Goal: Information Seeking & Learning: Learn about a topic

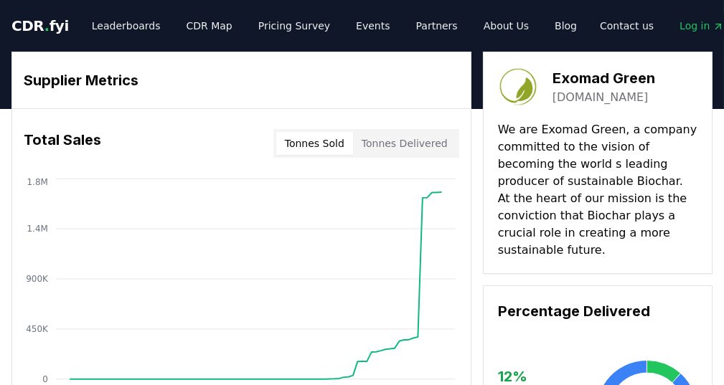
click at [32, 24] on span "CDR . fyi" at bounding box center [39, 25] width 57 height 17
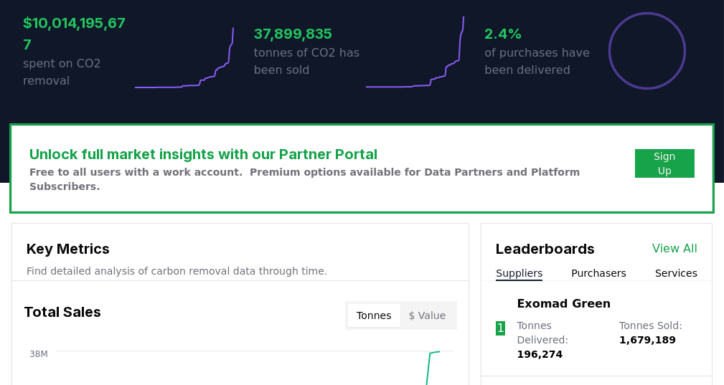
scroll to position [502, 0]
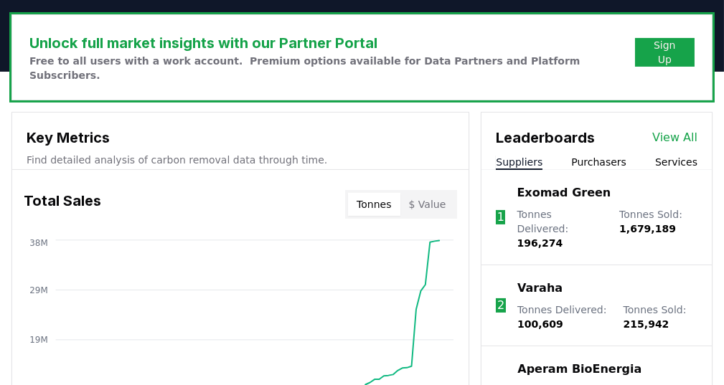
click at [595, 155] on button "Purchasers" at bounding box center [598, 162] width 55 height 14
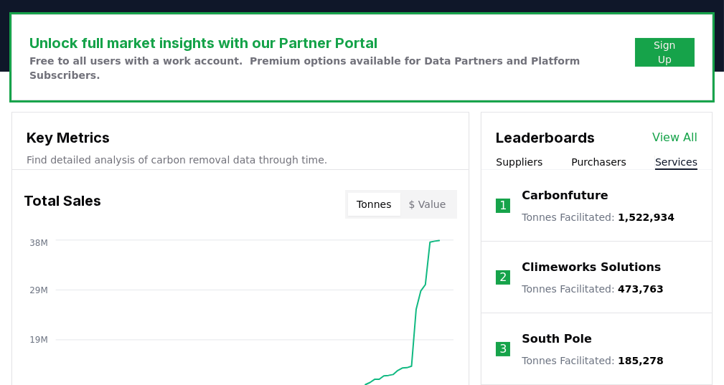
click at [689, 155] on button "Services" at bounding box center [676, 162] width 42 height 14
click at [582, 187] on p "Carbonfuture" at bounding box center [564, 195] width 86 height 17
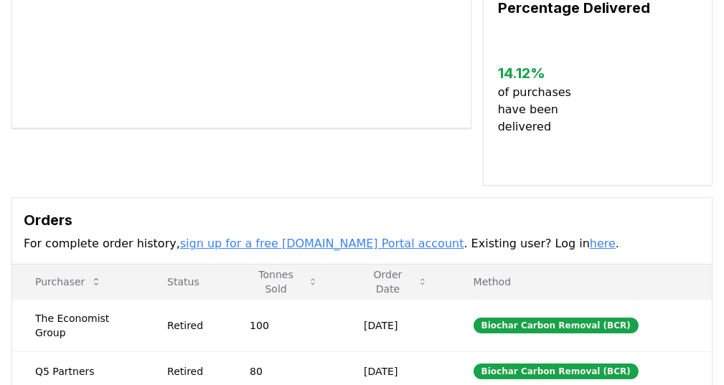
scroll to position [287, 0]
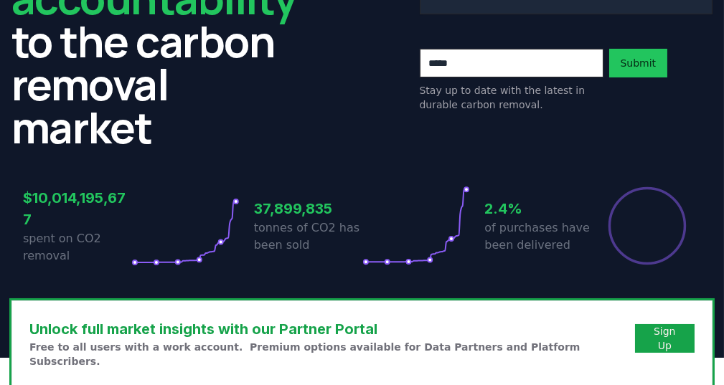
scroll to position [502, 0]
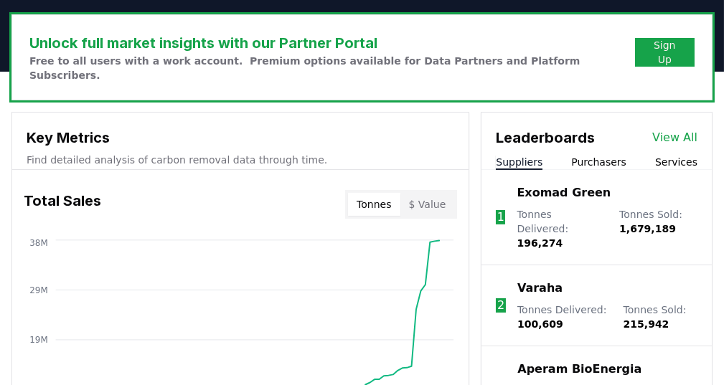
click at [680, 129] on link "View All" at bounding box center [674, 137] width 45 height 17
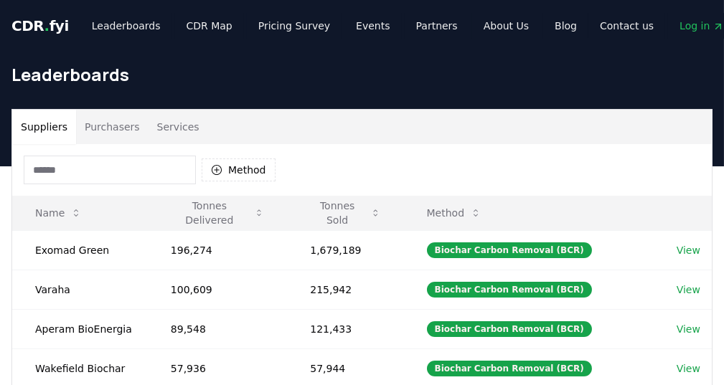
click at [173, 128] on button "Services" at bounding box center [178, 127] width 60 height 34
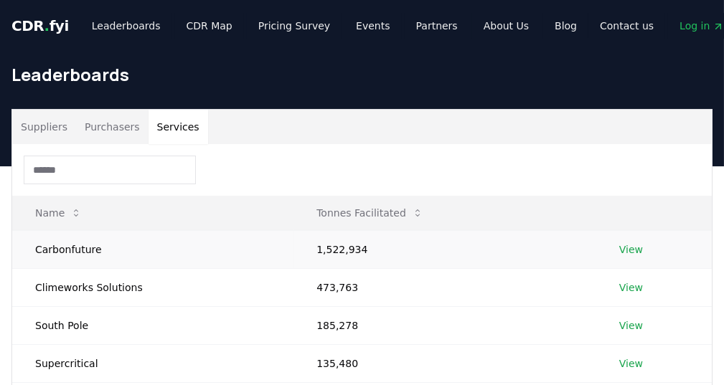
click at [636, 247] on link "View" at bounding box center [631, 249] width 24 height 14
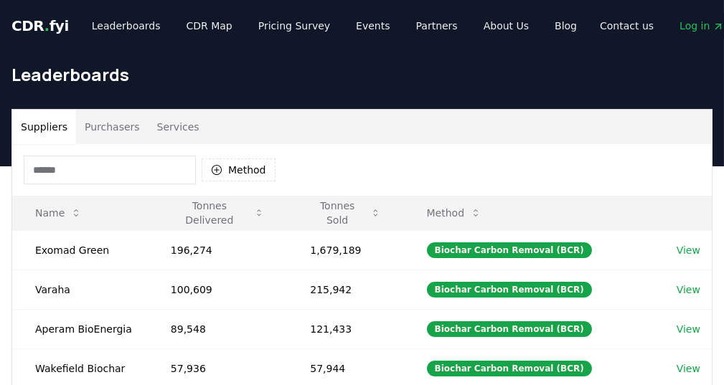
click at [175, 115] on button "Services" at bounding box center [178, 127] width 60 height 34
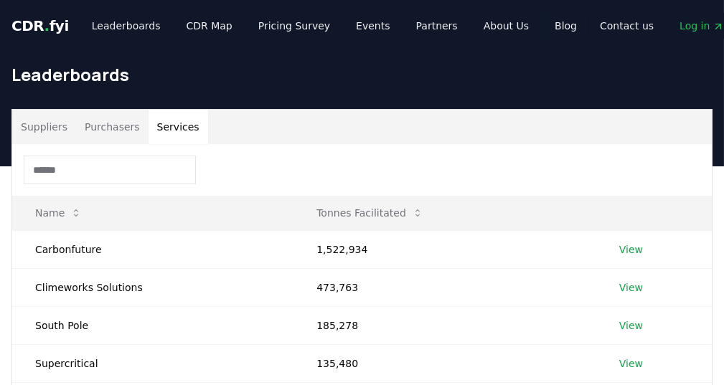
click at [390, 132] on div "Suppliers Purchasers Services" at bounding box center [361, 127] width 699 height 34
click at [265, 26] on link "Pricing Survey" at bounding box center [294, 26] width 95 height 26
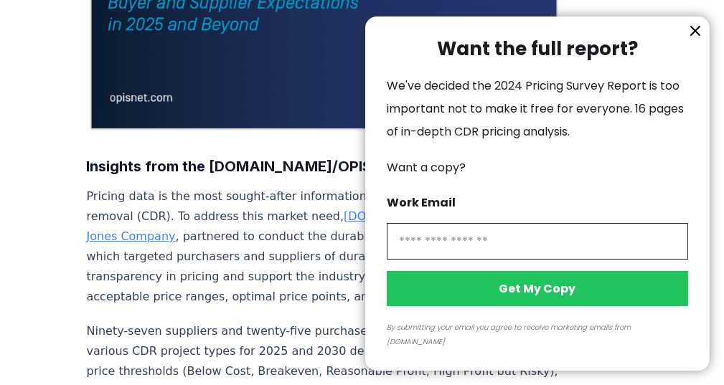
scroll to position [403, 0]
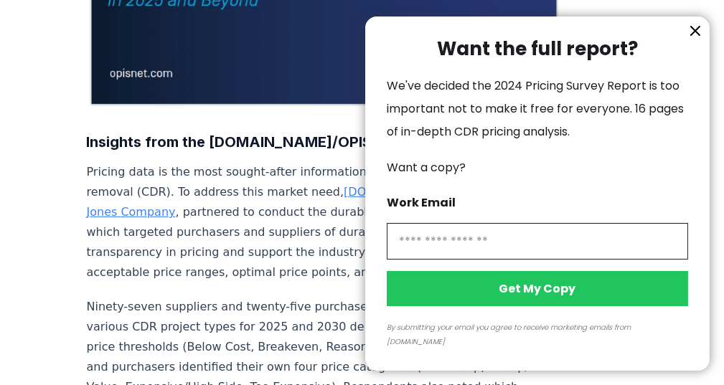
click at [689, 39] on icon "information" at bounding box center [694, 30] width 17 height 17
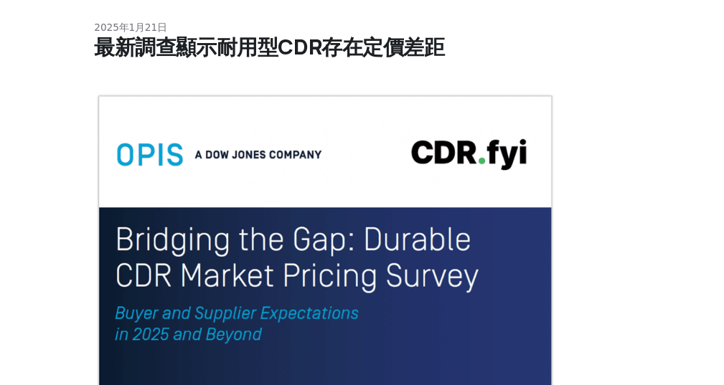
scroll to position [0, 0]
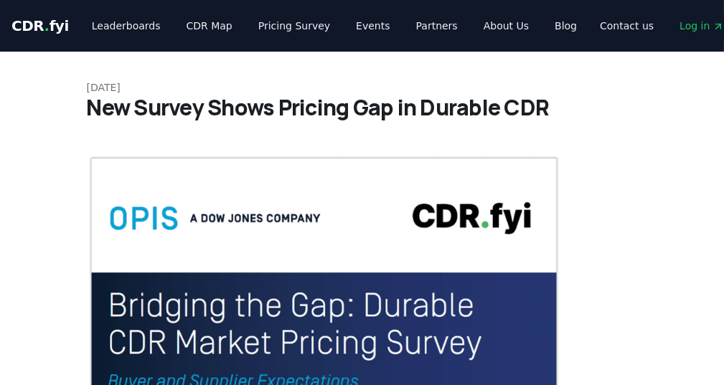
drag, startPoint x: 142, startPoint y: 57, endPoint x: 164, endPoint y: 39, distance: 28.6
click at [183, 19] on link "CDR Map" at bounding box center [209, 26] width 69 height 26
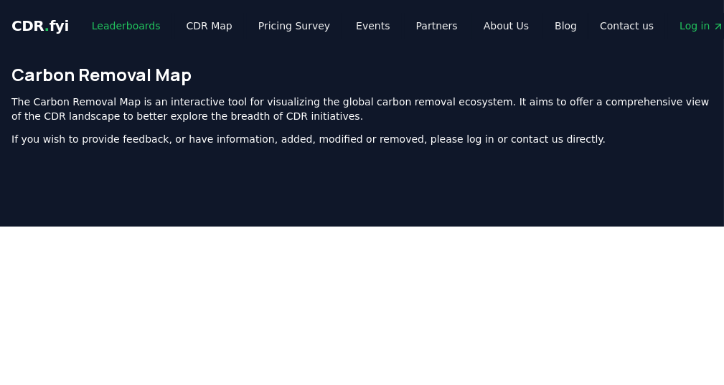
click at [120, 17] on link "Leaderboards" at bounding box center [126, 26] width 92 height 26
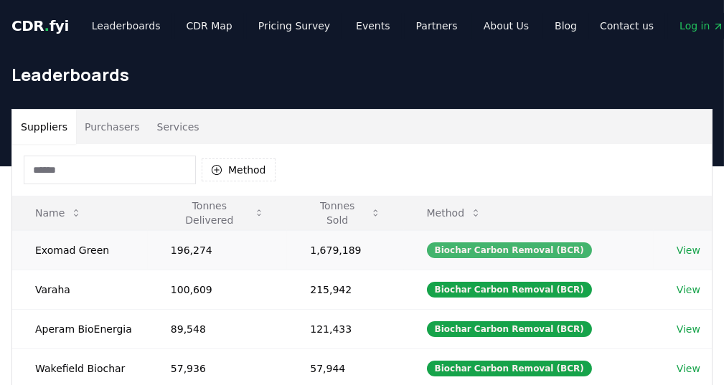
click at [458, 245] on div "Biochar Carbon Removal (BCR)" at bounding box center [509, 250] width 165 height 16
click at [682, 249] on link "View" at bounding box center [688, 250] width 24 height 14
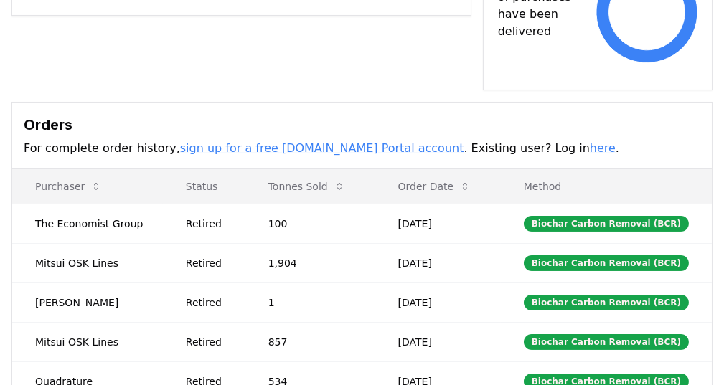
scroll to position [398, 0]
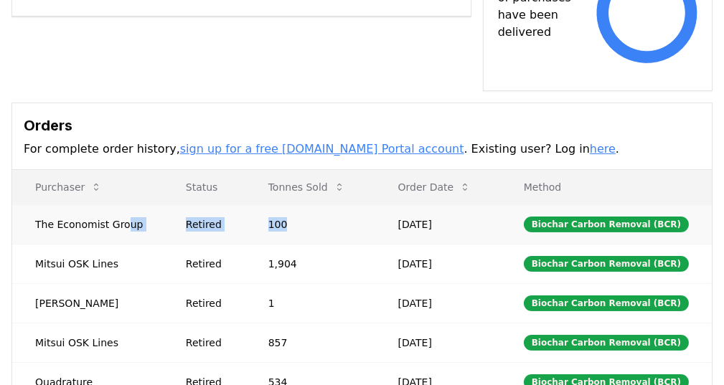
drag, startPoint x: 118, startPoint y: 210, endPoint x: 345, endPoint y: 197, distance: 227.0
click at [345, 204] on tr "The Economist Group Retired 100 [DATE] Biochar Carbon Removal (BCR)" at bounding box center [361, 223] width 699 height 39
click at [345, 204] on td "100" at bounding box center [310, 223] width 130 height 39
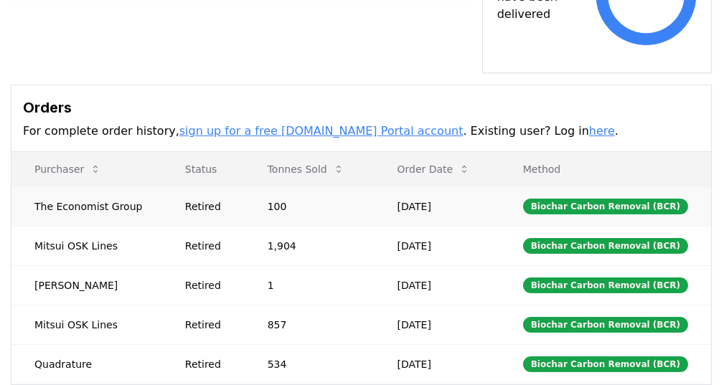
scroll to position [371, 1]
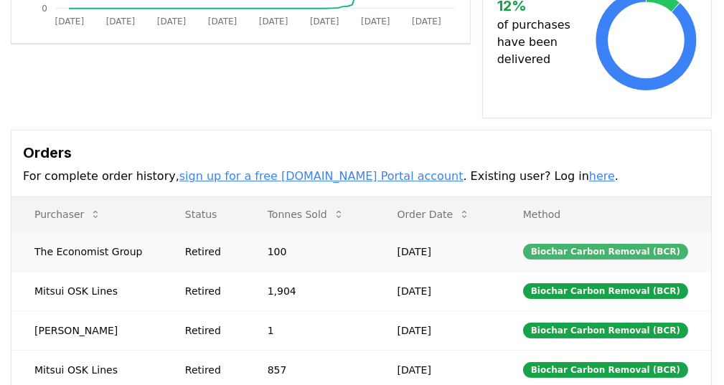
click at [571, 244] on div "Biochar Carbon Removal (BCR)" at bounding box center [605, 252] width 165 height 16
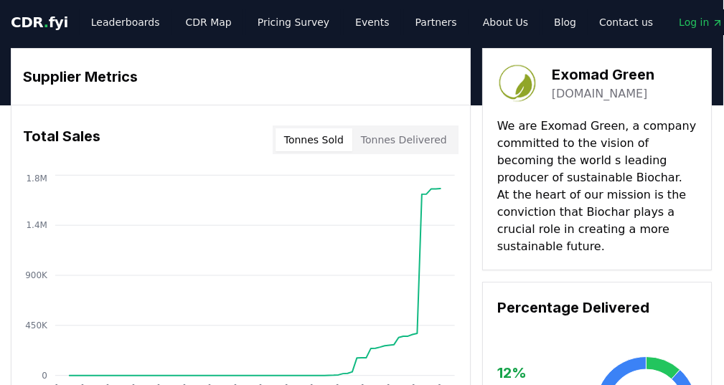
scroll to position [0, 1]
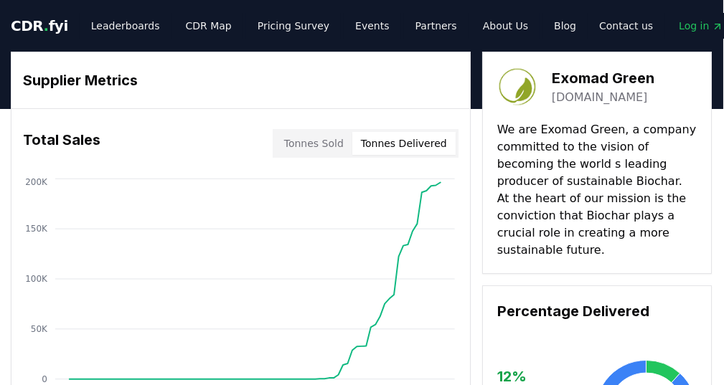
click at [407, 148] on button "Tonnes Delivered" at bounding box center [403, 143] width 103 height 23
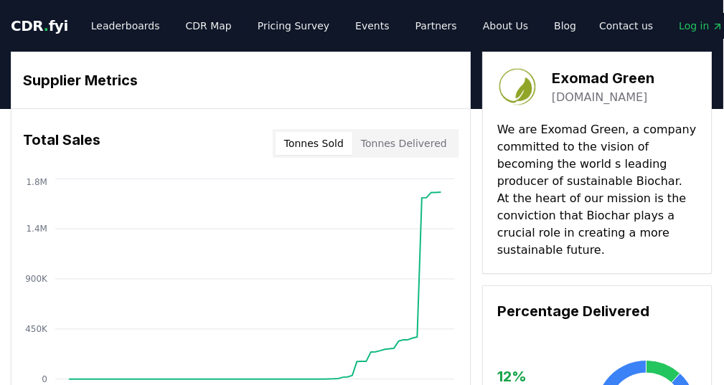
click at [326, 145] on button "Tonnes Sold" at bounding box center [313, 143] width 77 height 23
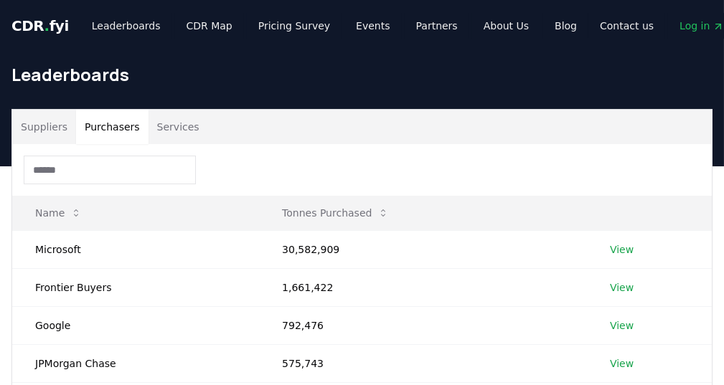
click at [102, 126] on button "Purchasers" at bounding box center [112, 127] width 72 height 34
click at [79, 247] on td "Microsoft" at bounding box center [135, 249] width 247 height 38
click at [613, 246] on link "View" at bounding box center [622, 249] width 24 height 14
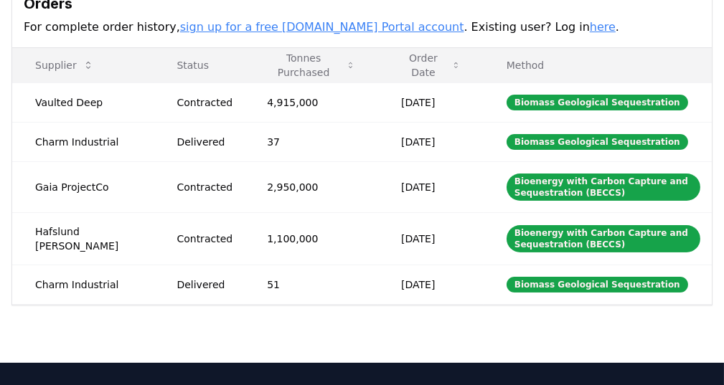
scroll to position [336, 0]
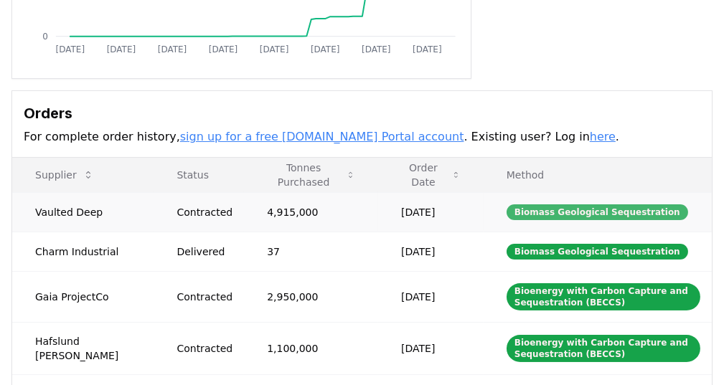
click at [514, 205] on div "Biomass Geological Sequestration" at bounding box center [596, 212] width 181 height 16
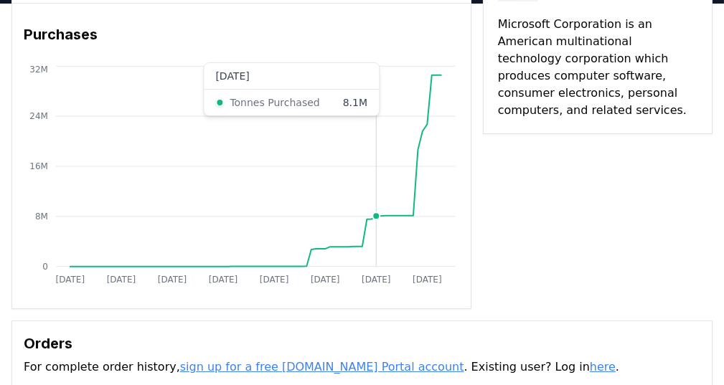
scroll to position [0, 0]
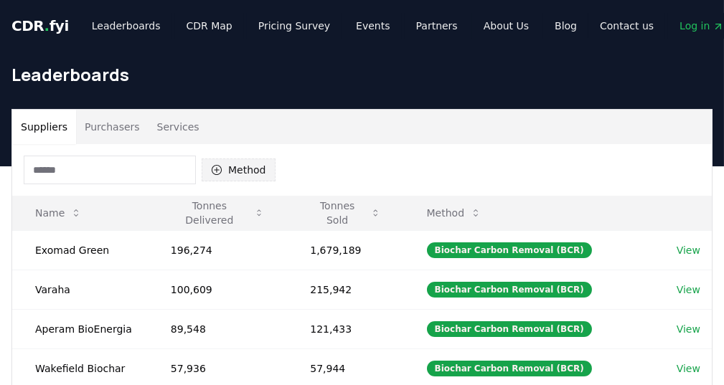
click at [228, 169] on button "Method" at bounding box center [239, 170] width 74 height 23
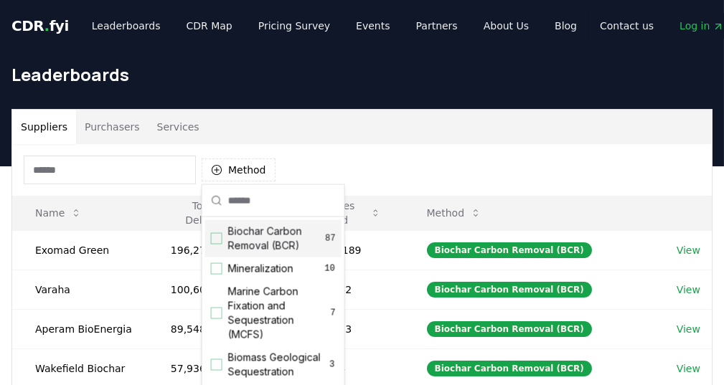
click at [306, 145] on div "Method" at bounding box center [361, 170] width 699 height 52
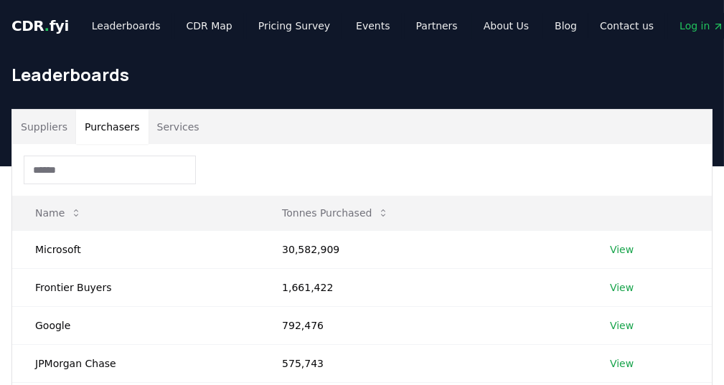
click at [98, 126] on button "Purchasers" at bounding box center [112, 127] width 72 height 34
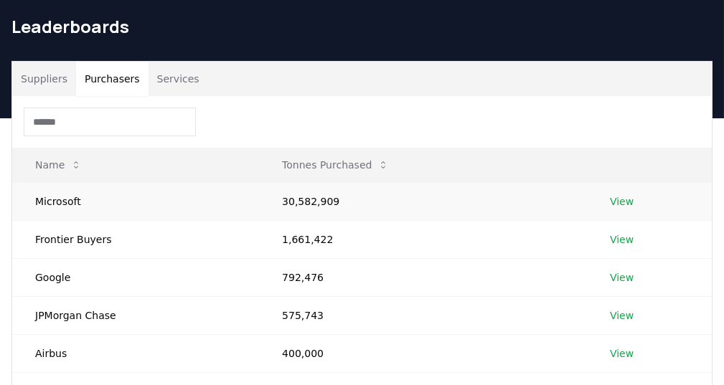
scroll to position [46, 0]
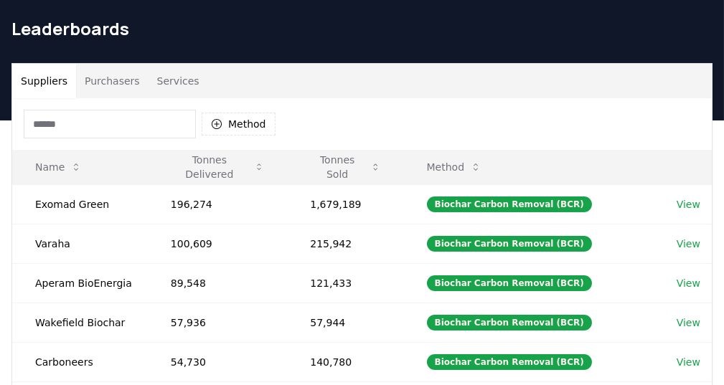
click at [44, 84] on button "Suppliers" at bounding box center [44, 81] width 64 height 34
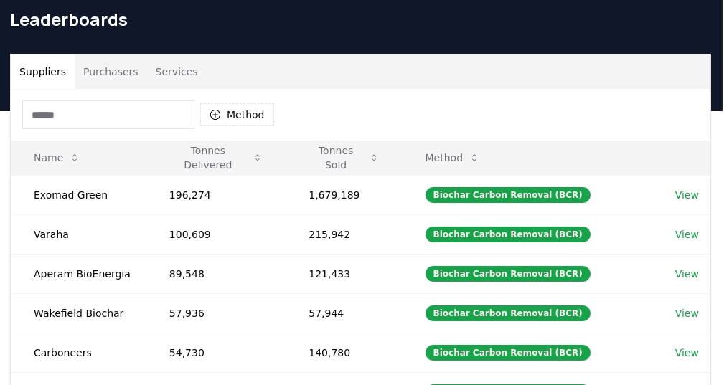
scroll to position [0, 1]
